Goal: Task Accomplishment & Management: Manage account settings

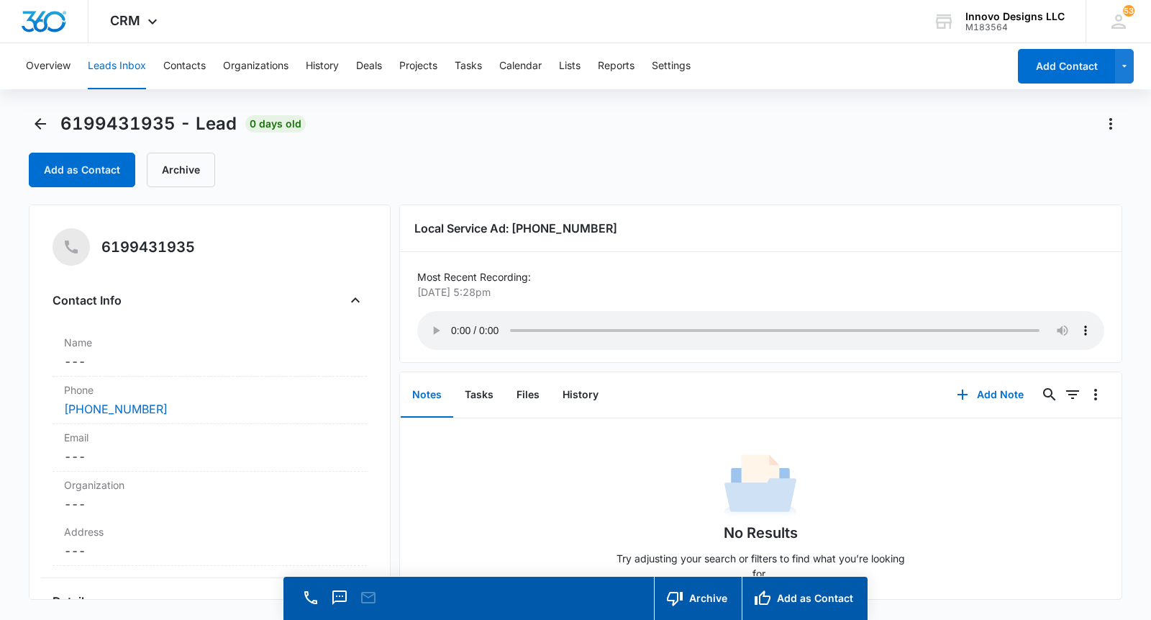
click at [457, 326] on audio "Your browser does not support the audio tag." at bounding box center [760, 330] width 687 height 39
click at [458, 325] on audio "Your browser does not support the audio tag." at bounding box center [760, 330] width 687 height 39
click at [450, 324] on audio "Your browser does not support the audio tag." at bounding box center [760, 330] width 687 height 39
click at [451, 323] on audio "Your browser does not support the audio tag." at bounding box center [760, 330] width 687 height 39
click at [516, 322] on audio "Your browser does not support the audio tag." at bounding box center [760, 330] width 687 height 39
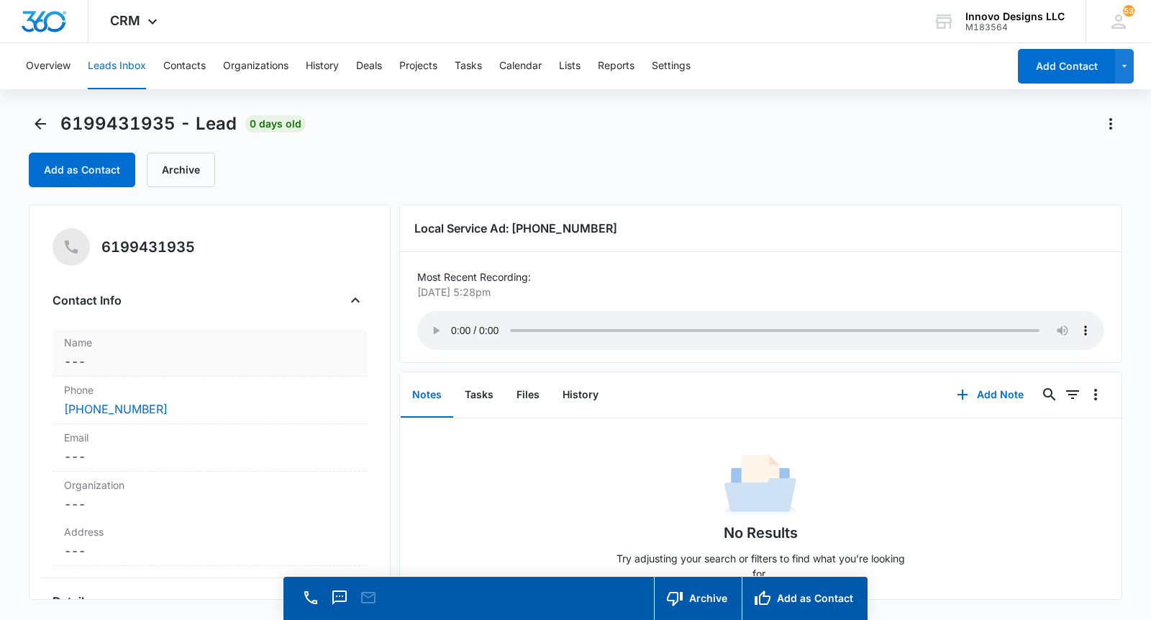
click at [202, 363] on dd "Cancel Save Changes ---" at bounding box center [209, 361] width 291 height 17
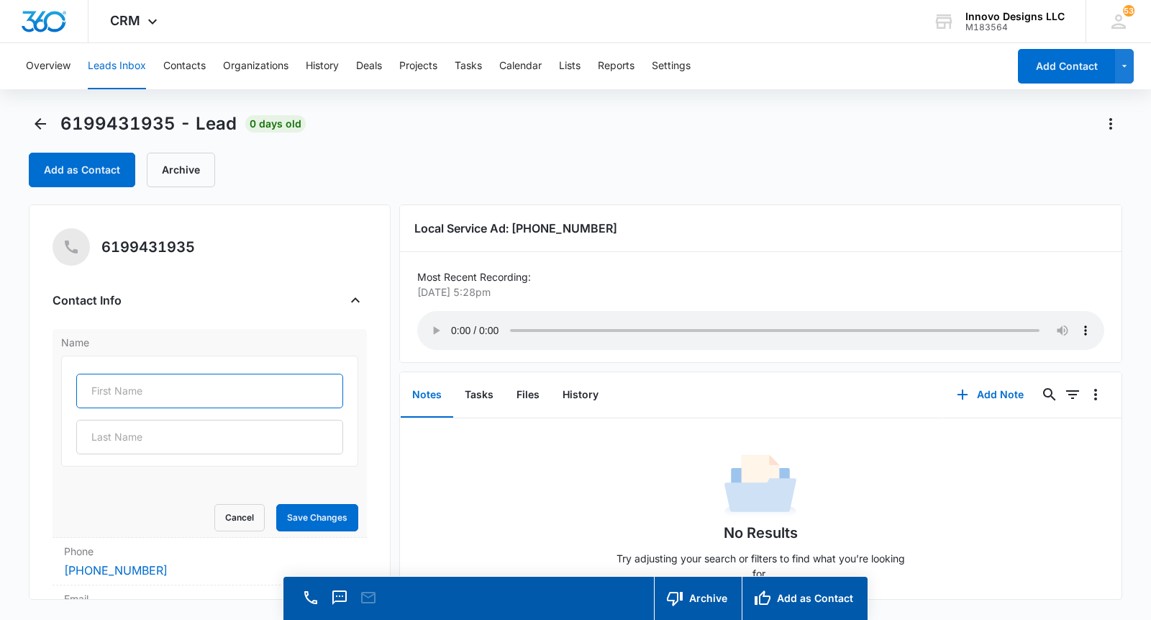
click at [148, 386] on input "text" at bounding box center [209, 391] width 267 height 35
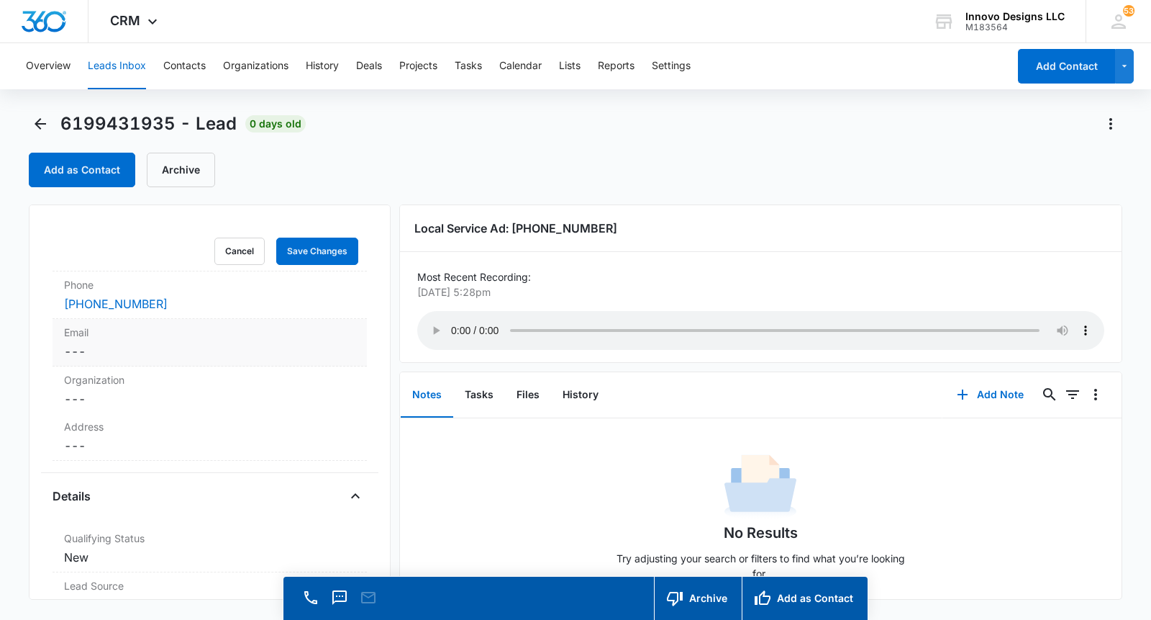
scroll to position [243, 0]
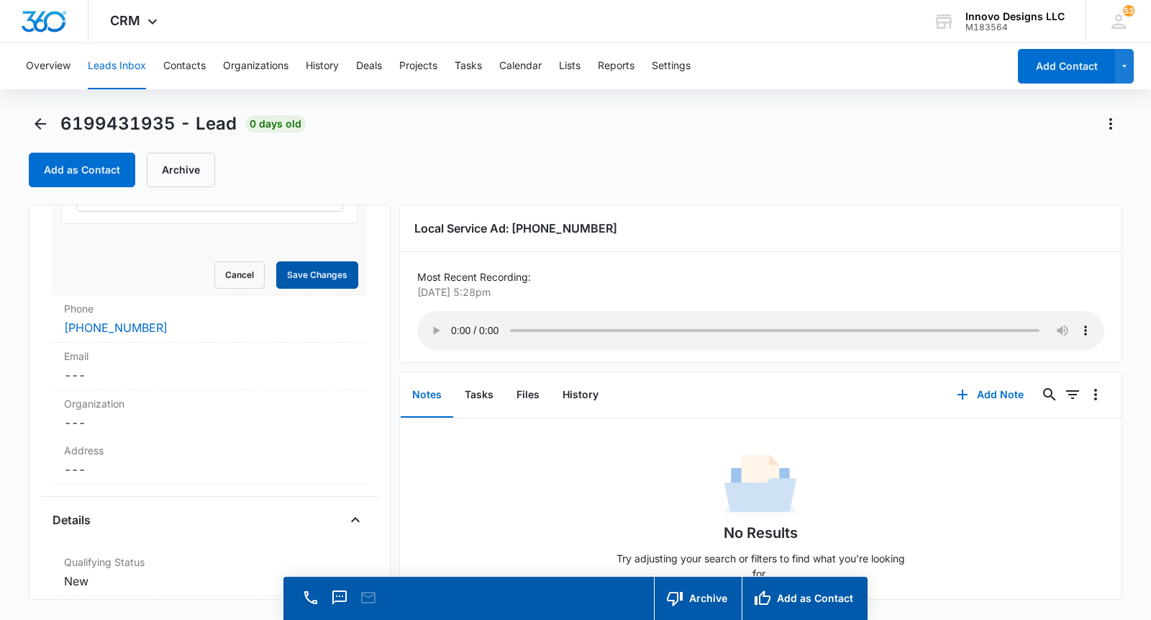
type input "[PERSON_NAME]"
click at [314, 271] on button "Save Changes" at bounding box center [317, 274] width 82 height 27
click at [206, 458] on div "Address Cancel Save Changes ---" at bounding box center [210, 460] width 314 height 47
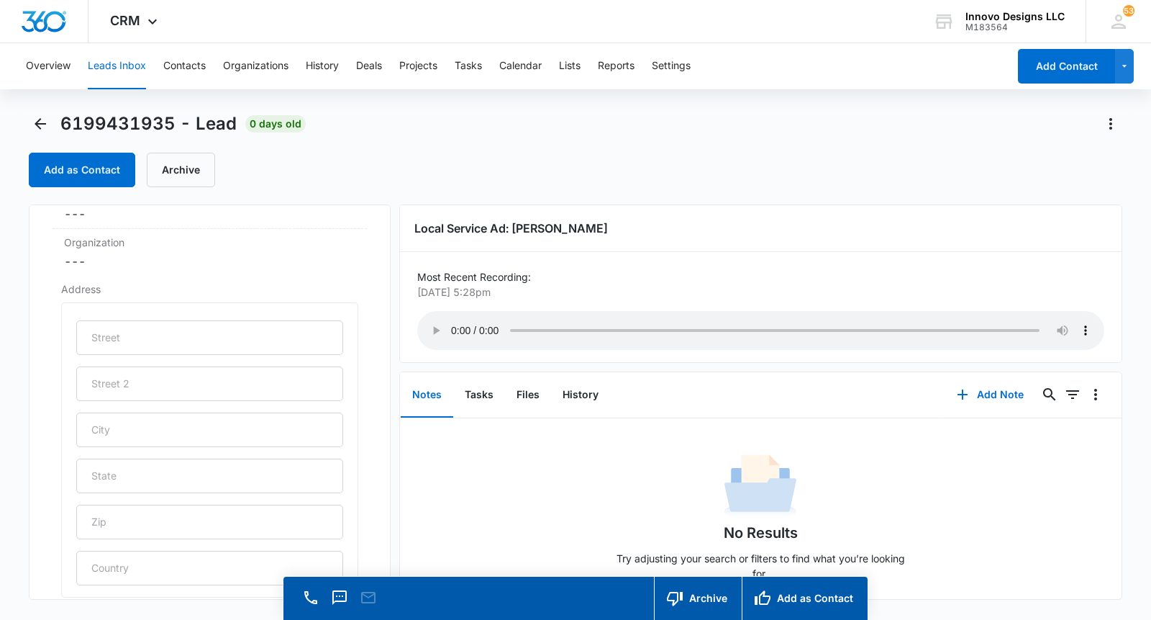
click at [706, 322] on audio "Your browser does not support the audio tag." at bounding box center [760, 330] width 687 height 39
click at [823, 324] on audio "Your browser does not support the audio tag." at bounding box center [760, 330] width 687 height 39
click at [206, 348] on input "text" at bounding box center [209, 337] width 267 height 35
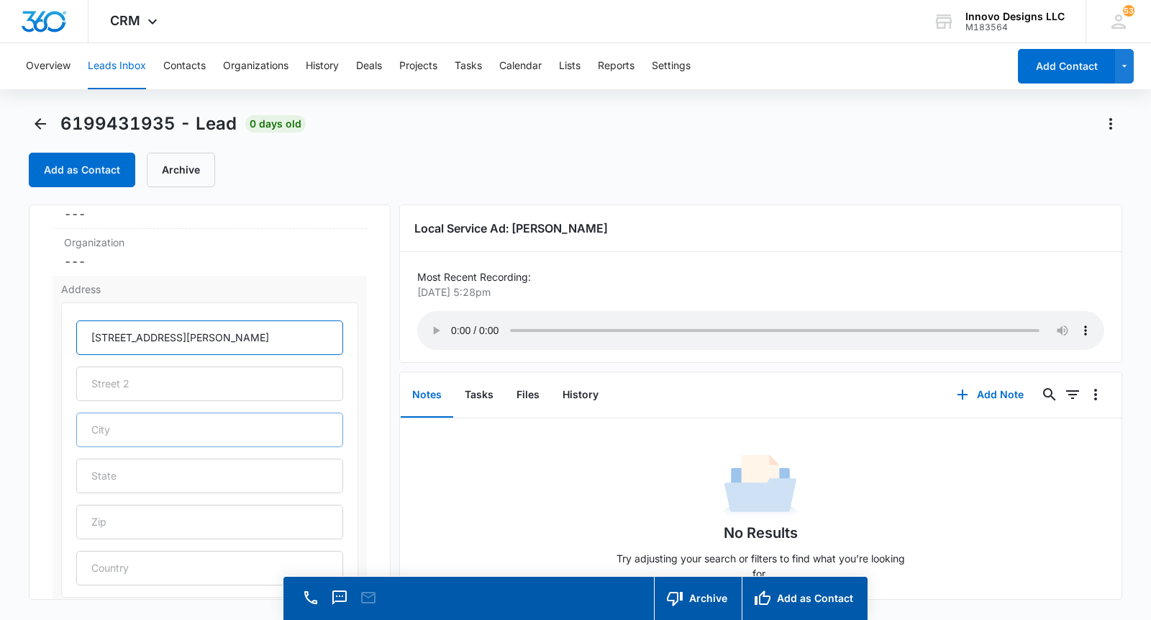
type input "[STREET_ADDRESS][PERSON_NAME]"
type input "T"
type input "[GEOGRAPHIC_DATA]"
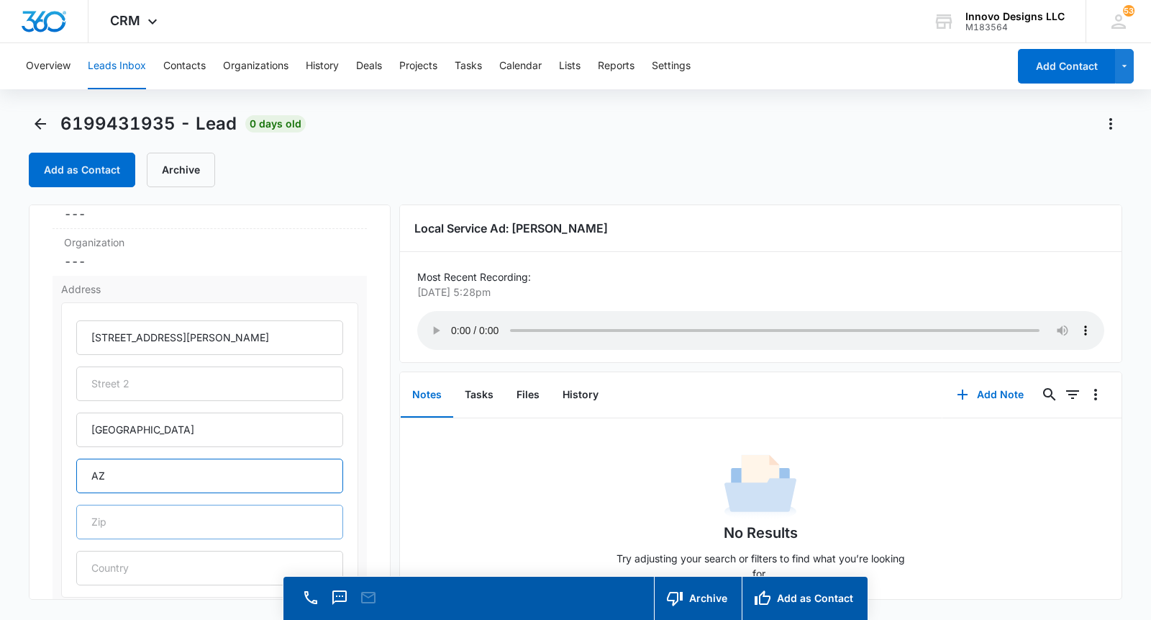
type input "AZ"
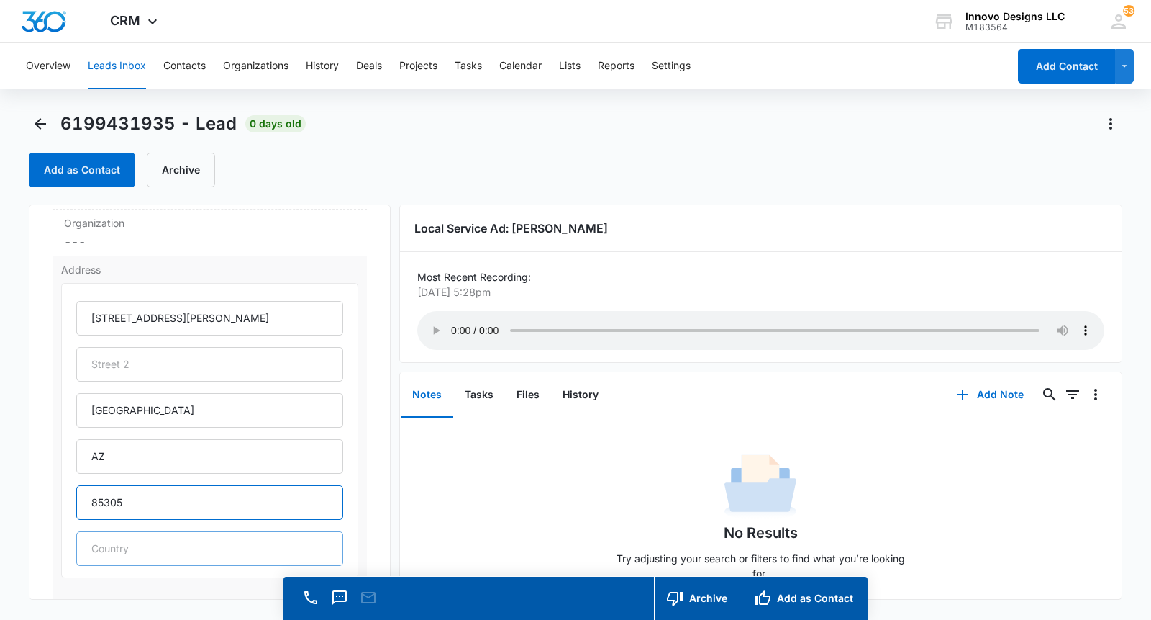
scroll to position [331, 0]
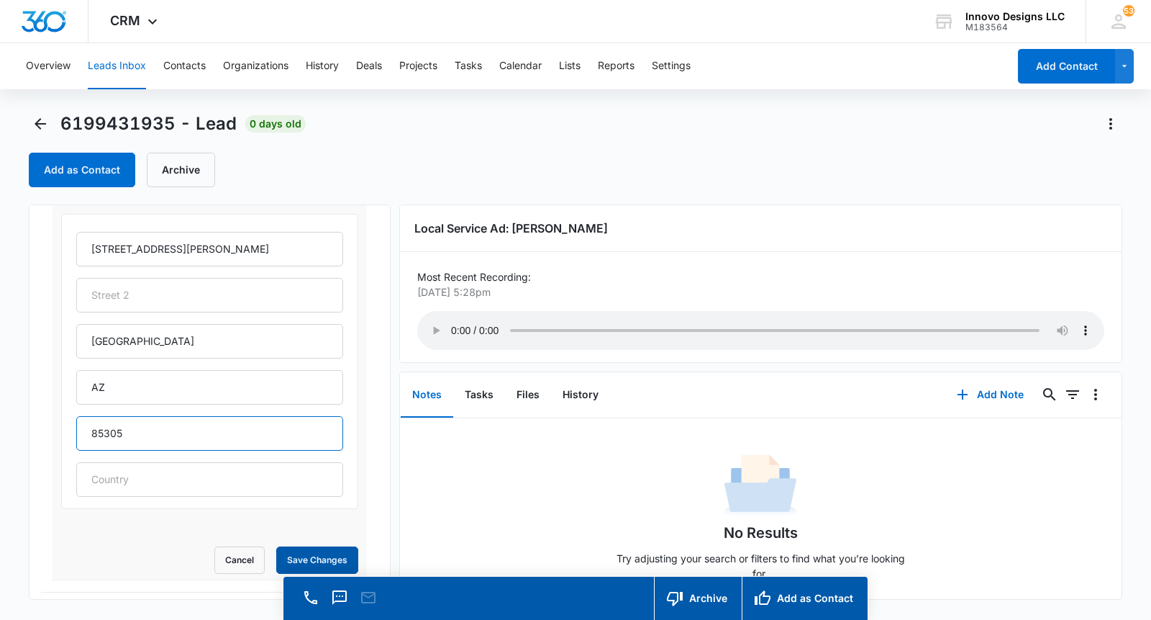
type input "85305"
click at [291, 556] on button "Save Changes" at bounding box center [317, 559] width 82 height 27
click at [1017, 389] on button "Add Note" at bounding box center [991, 394] width 96 height 35
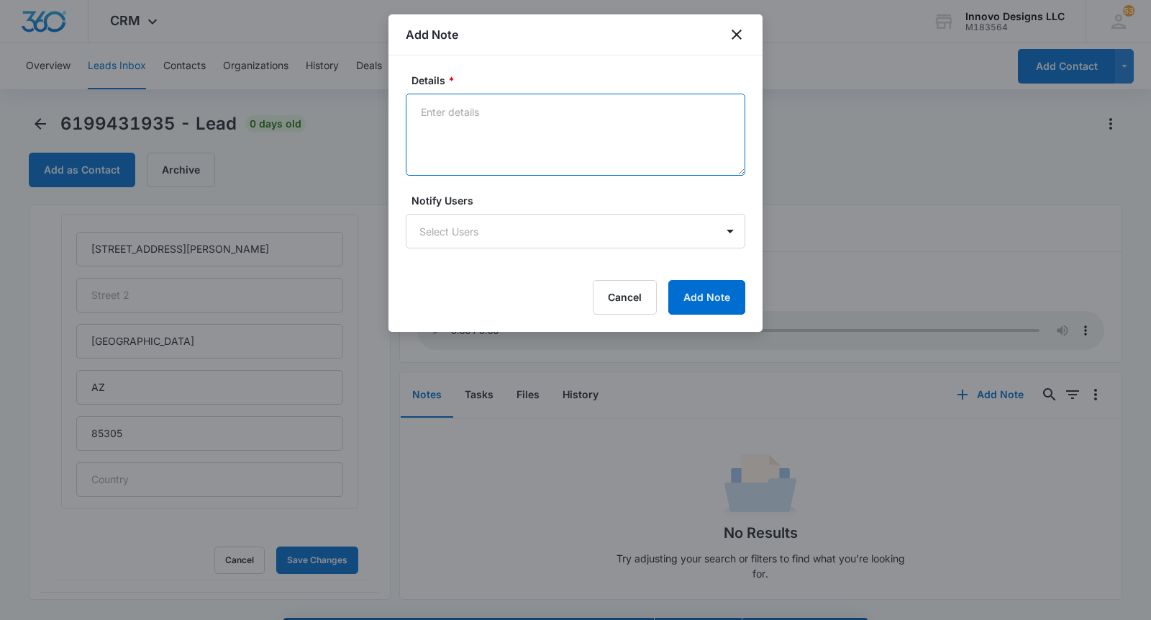
click at [601, 150] on textarea "Details *" at bounding box center [576, 135] width 340 height 82
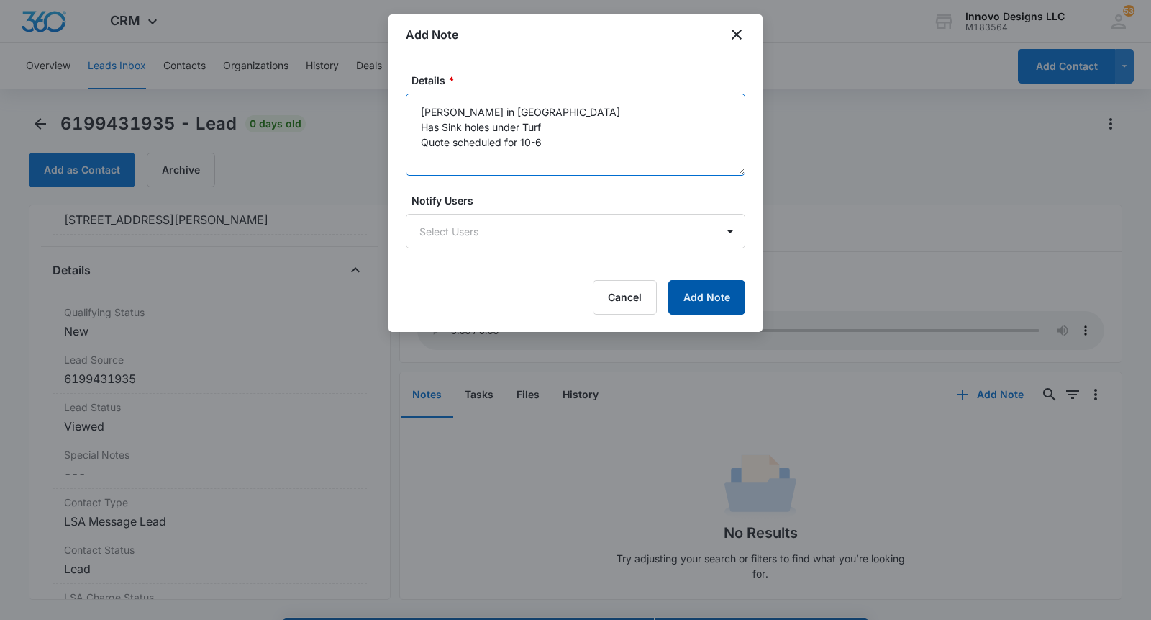
type textarea "[PERSON_NAME] in [GEOGRAPHIC_DATA] Has Sink holes under Turf Quote scheduled fo…"
click at [717, 302] on button "Add Note" at bounding box center [707, 297] width 77 height 35
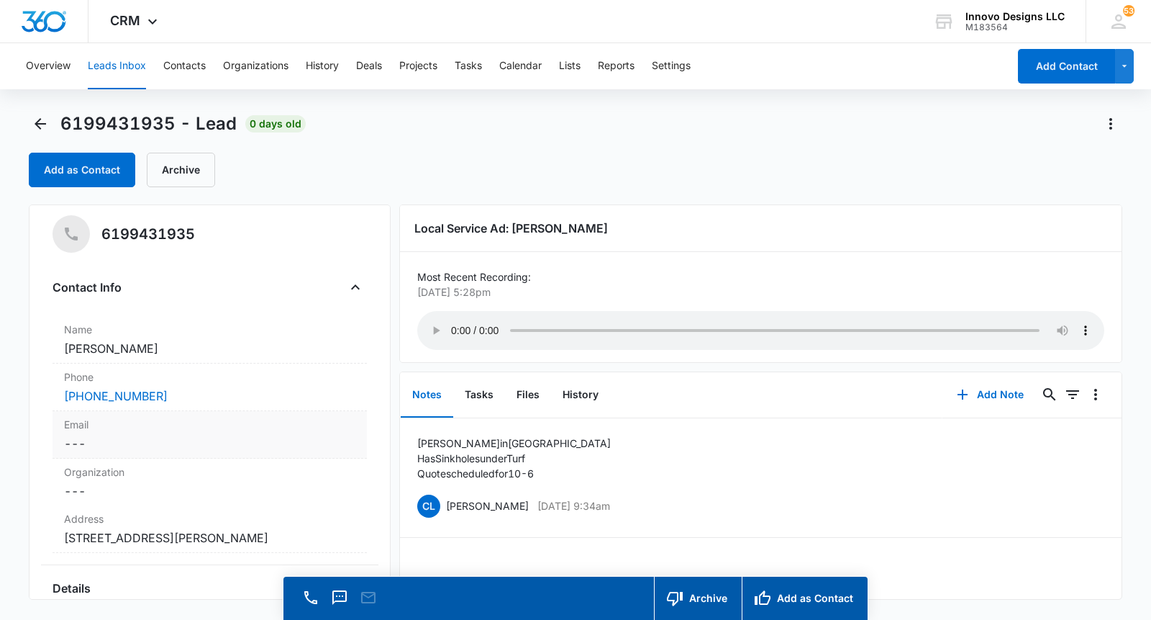
scroll to position [90, 0]
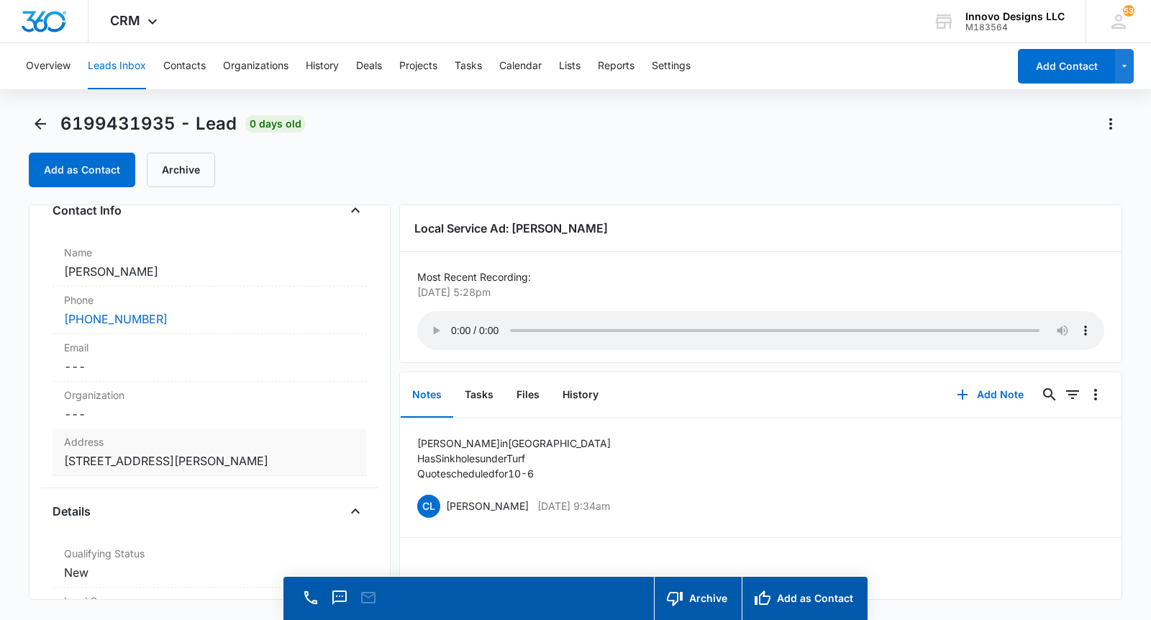
click at [284, 456] on dd "Cancel Save Changes [STREET_ADDRESS][PERSON_NAME]" at bounding box center [209, 460] width 291 height 17
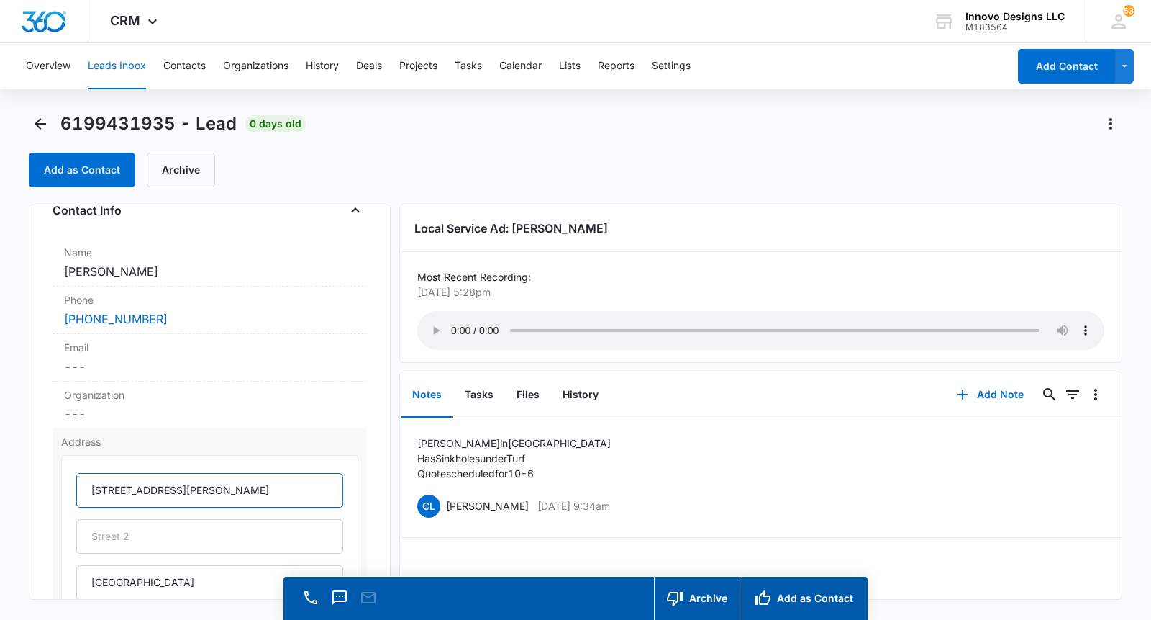
drag, startPoint x: 250, startPoint y: 483, endPoint x: 192, endPoint y: 492, distance: 59.0
click at [766, 611] on button "Add as Contact" at bounding box center [805, 597] width 126 height 43
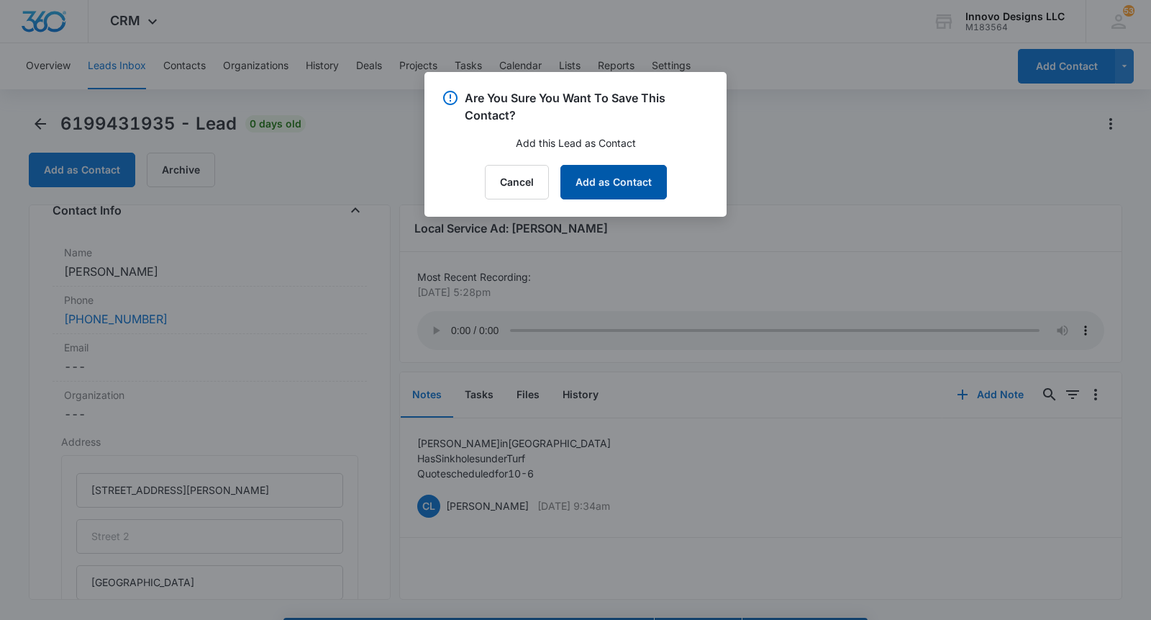
click at [639, 175] on button "Add as Contact" at bounding box center [614, 182] width 107 height 35
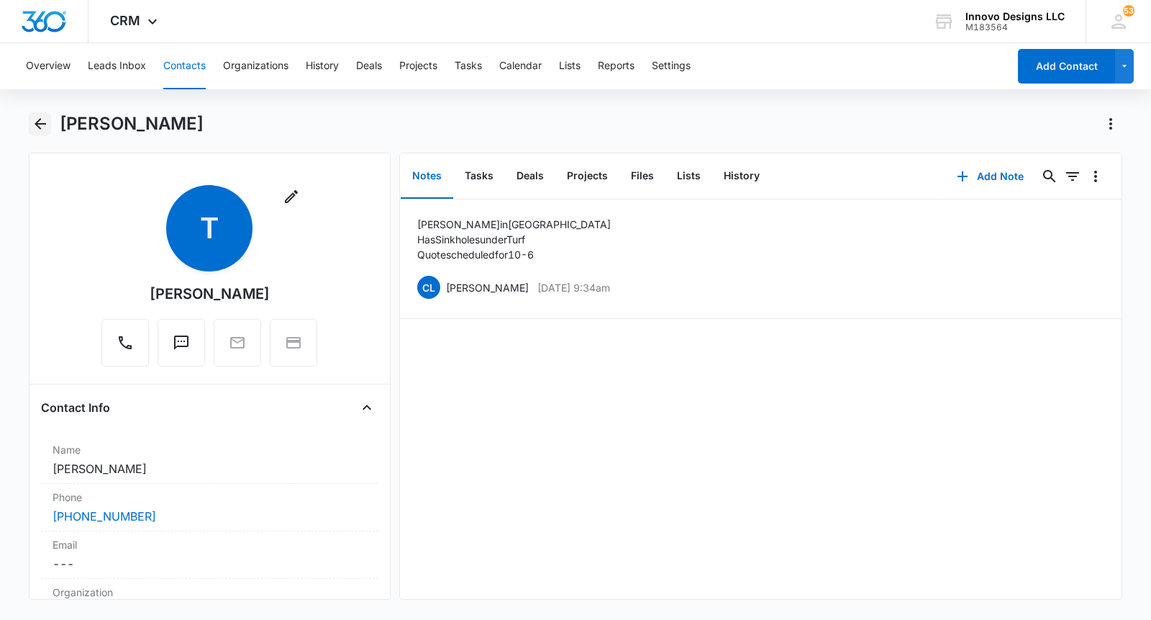
click at [37, 116] on icon "Back" at bounding box center [40, 123] width 17 height 17
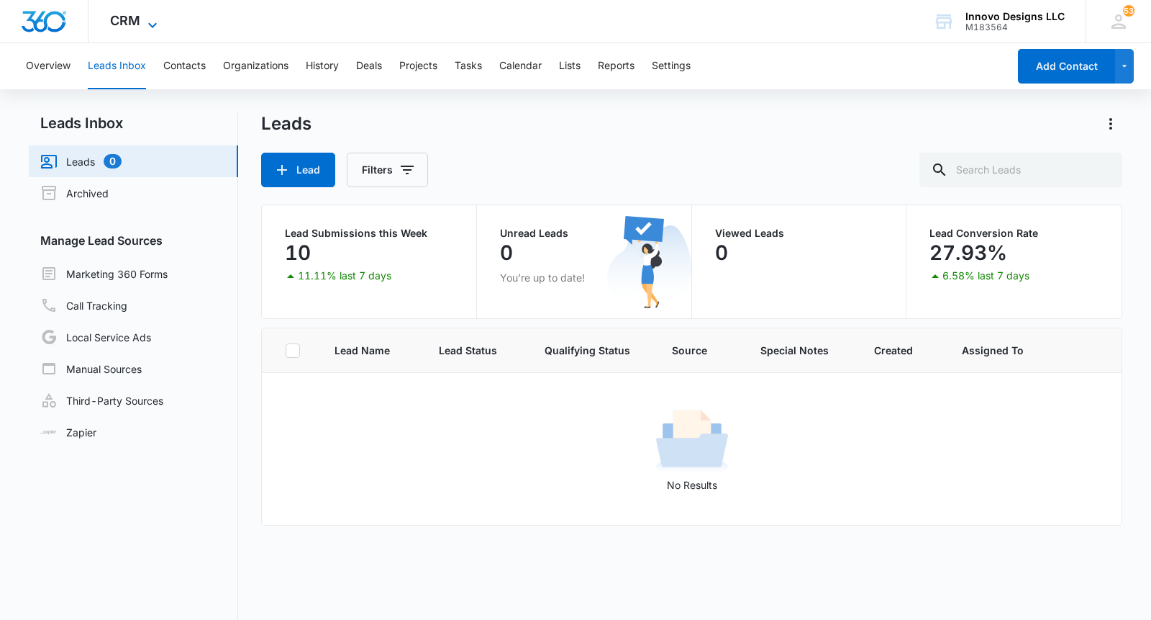
click at [138, 14] on span "CRM" at bounding box center [125, 20] width 30 height 15
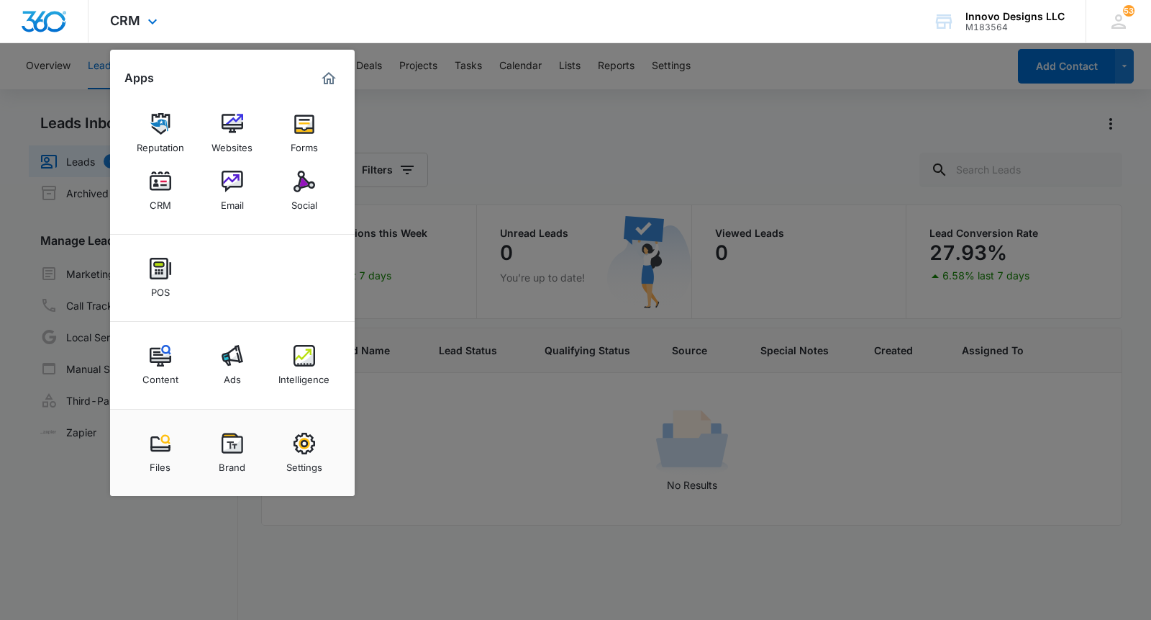
click at [299, 413] on div "Files Brand Settings" at bounding box center [232, 452] width 245 height 87
click at [305, 372] on div "Intelligence" at bounding box center [304, 375] width 51 height 19
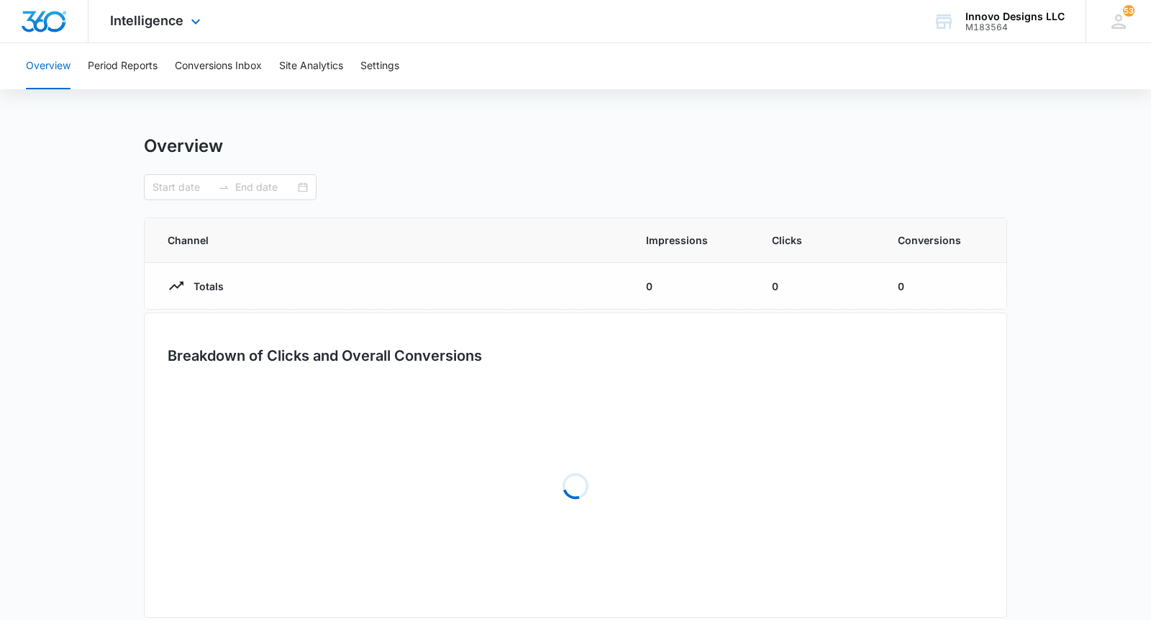
type input "[DATE]"
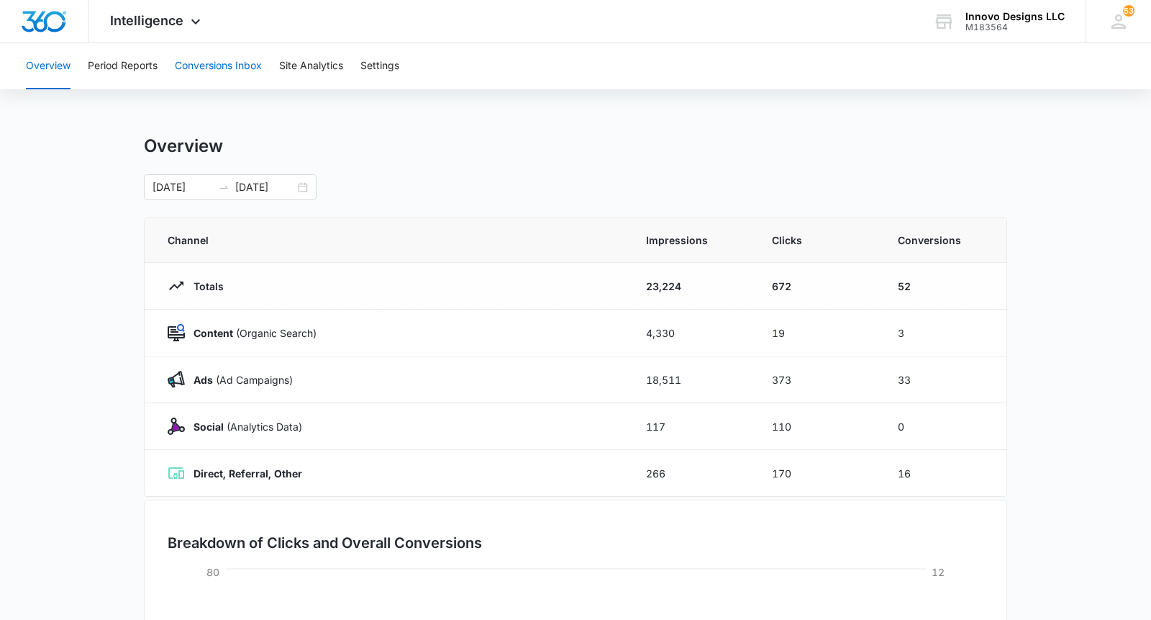
click at [217, 76] on button "Conversions Inbox" at bounding box center [218, 66] width 87 height 46
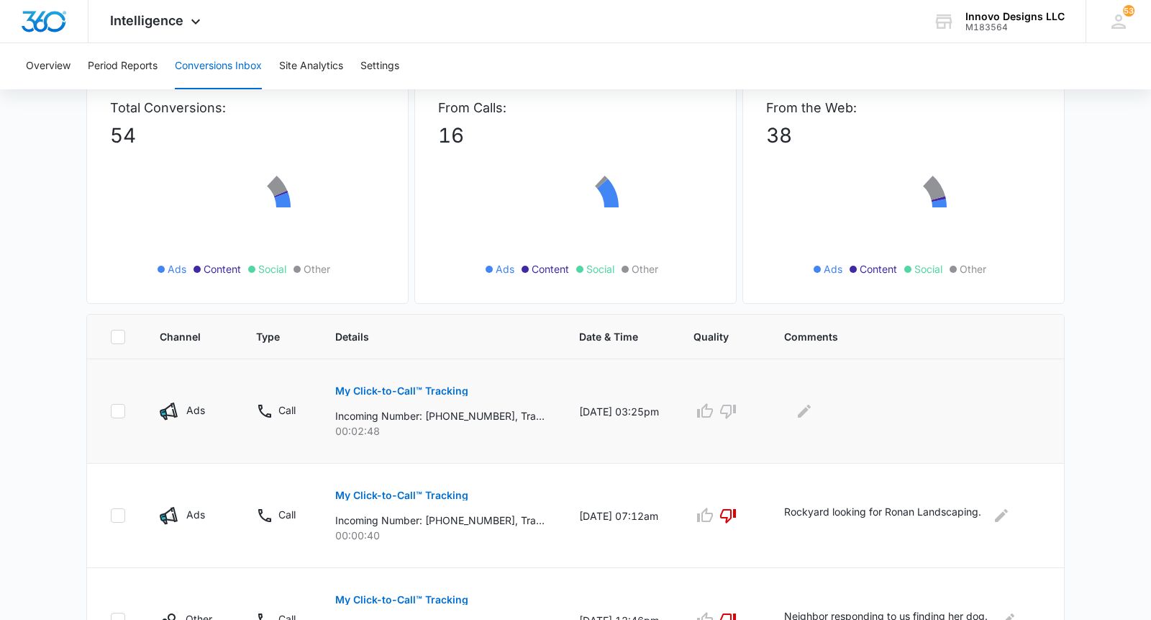
scroll to position [273, 0]
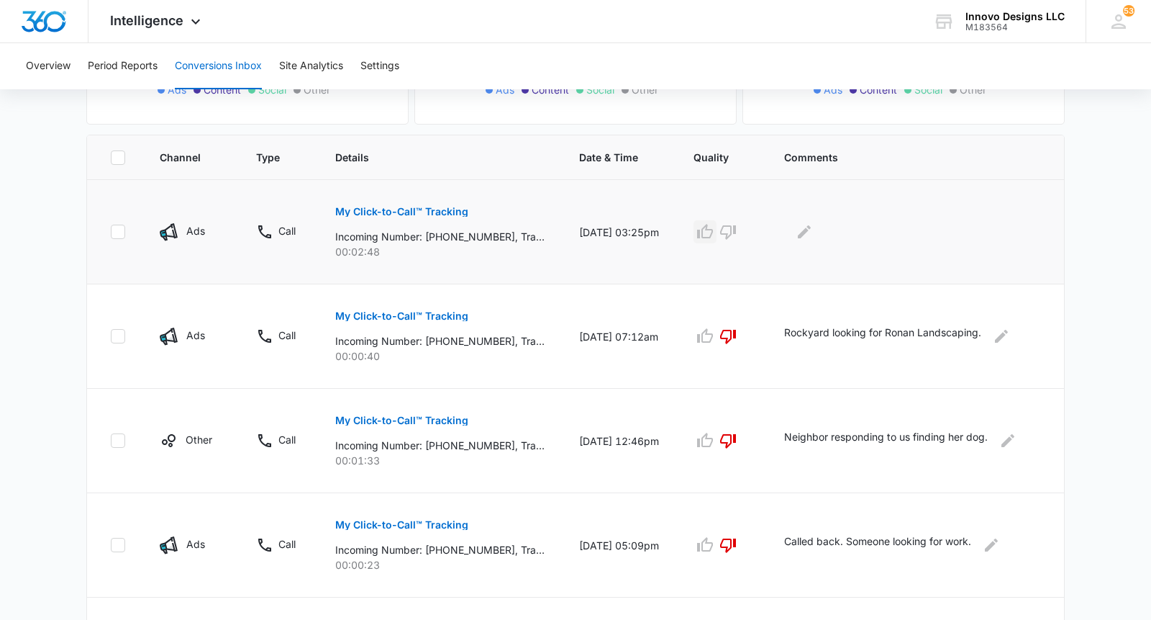
click at [715, 232] on button "button" at bounding box center [705, 231] width 23 height 23
click at [797, 230] on icon "Edit Comments" at bounding box center [804, 231] width 17 height 17
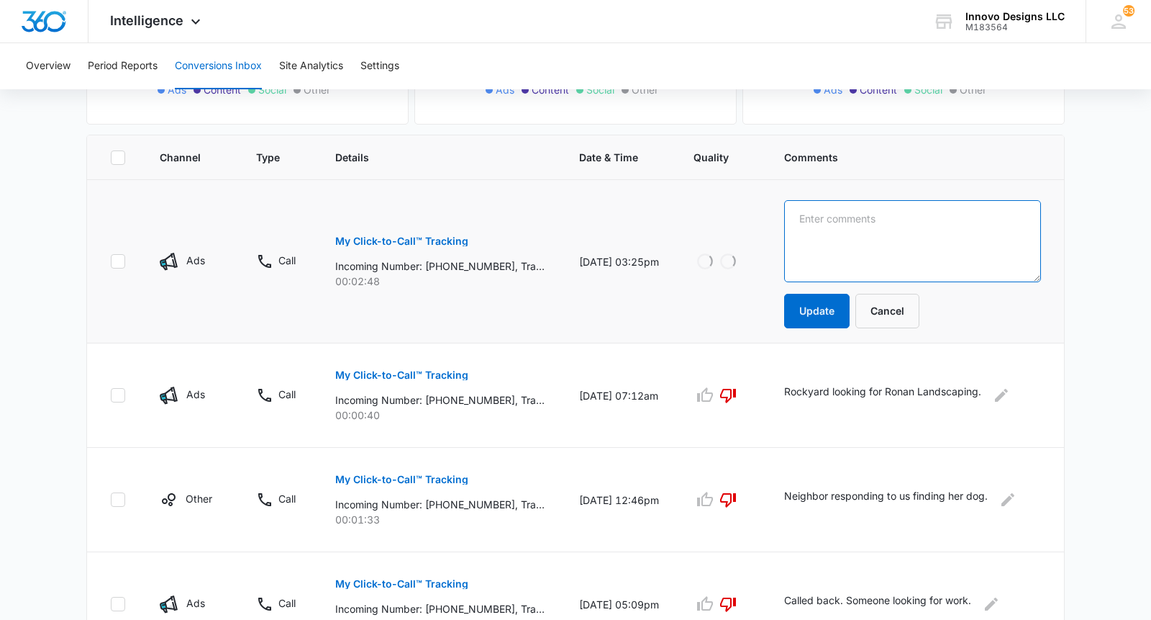
click at [821, 229] on textarea at bounding box center [912, 241] width 257 height 82
type textarea "[PERSON_NAME] has a sink hole under her turf. Quote scheduled for 10-6"
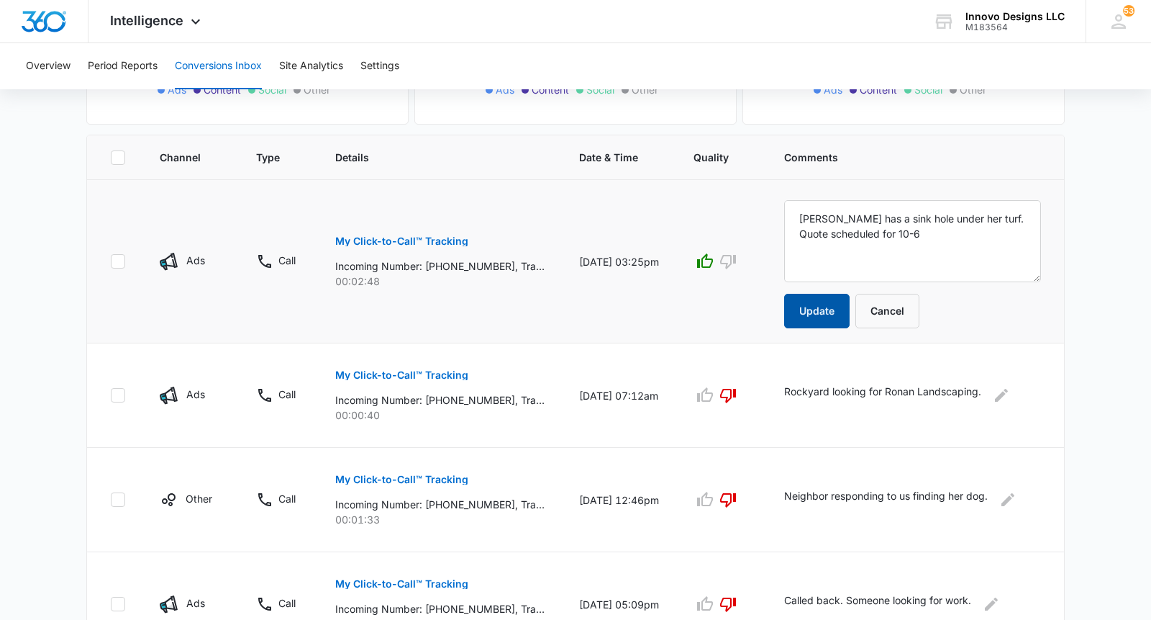
click at [809, 318] on button "Update" at bounding box center [816, 311] width 65 height 35
click at [811, 316] on button "Update" at bounding box center [816, 311] width 65 height 35
